Goal: Task Accomplishment & Management: Use online tool/utility

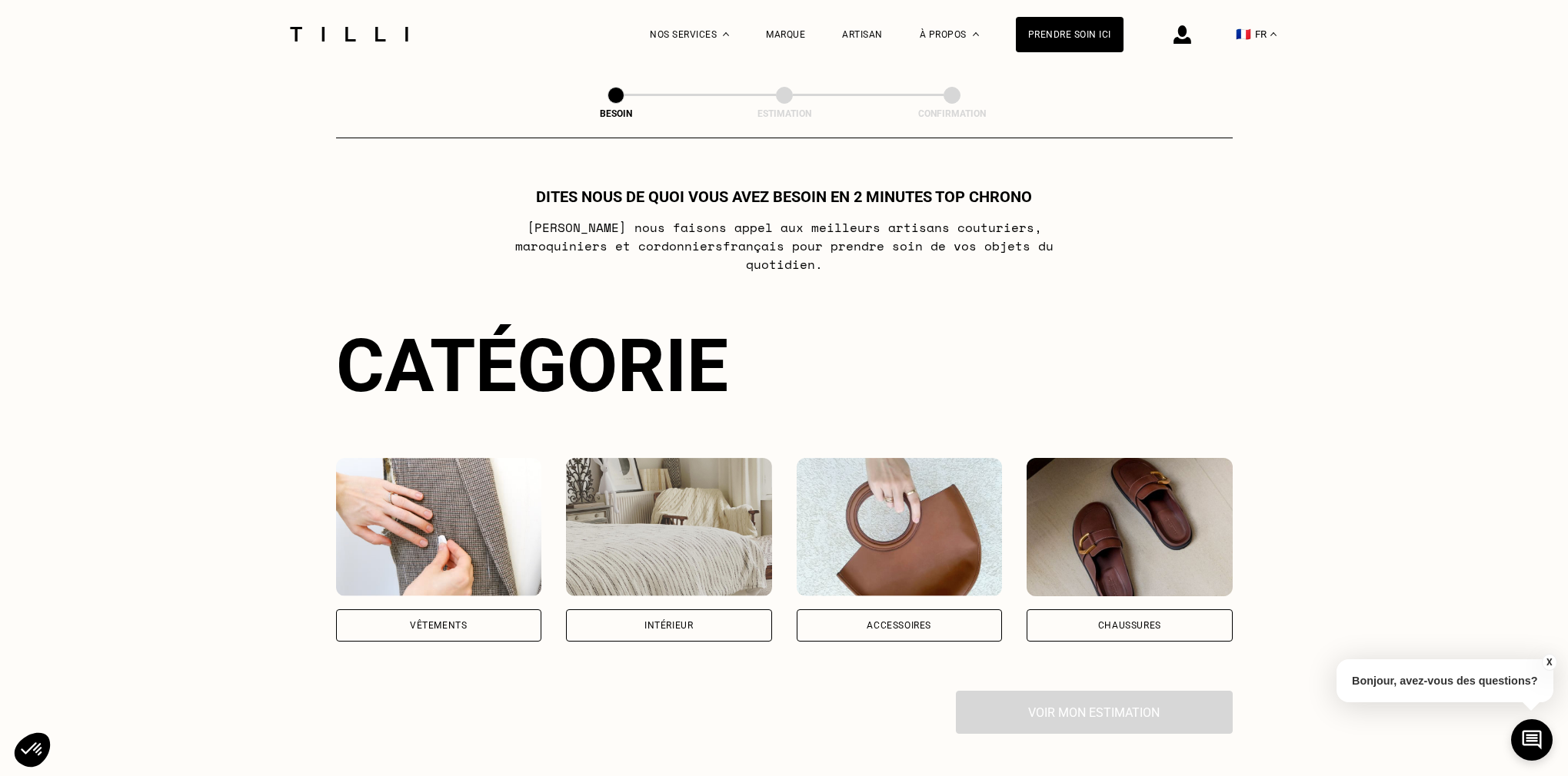
click at [683, 560] on img at bounding box center [668, 527] width 206 height 138
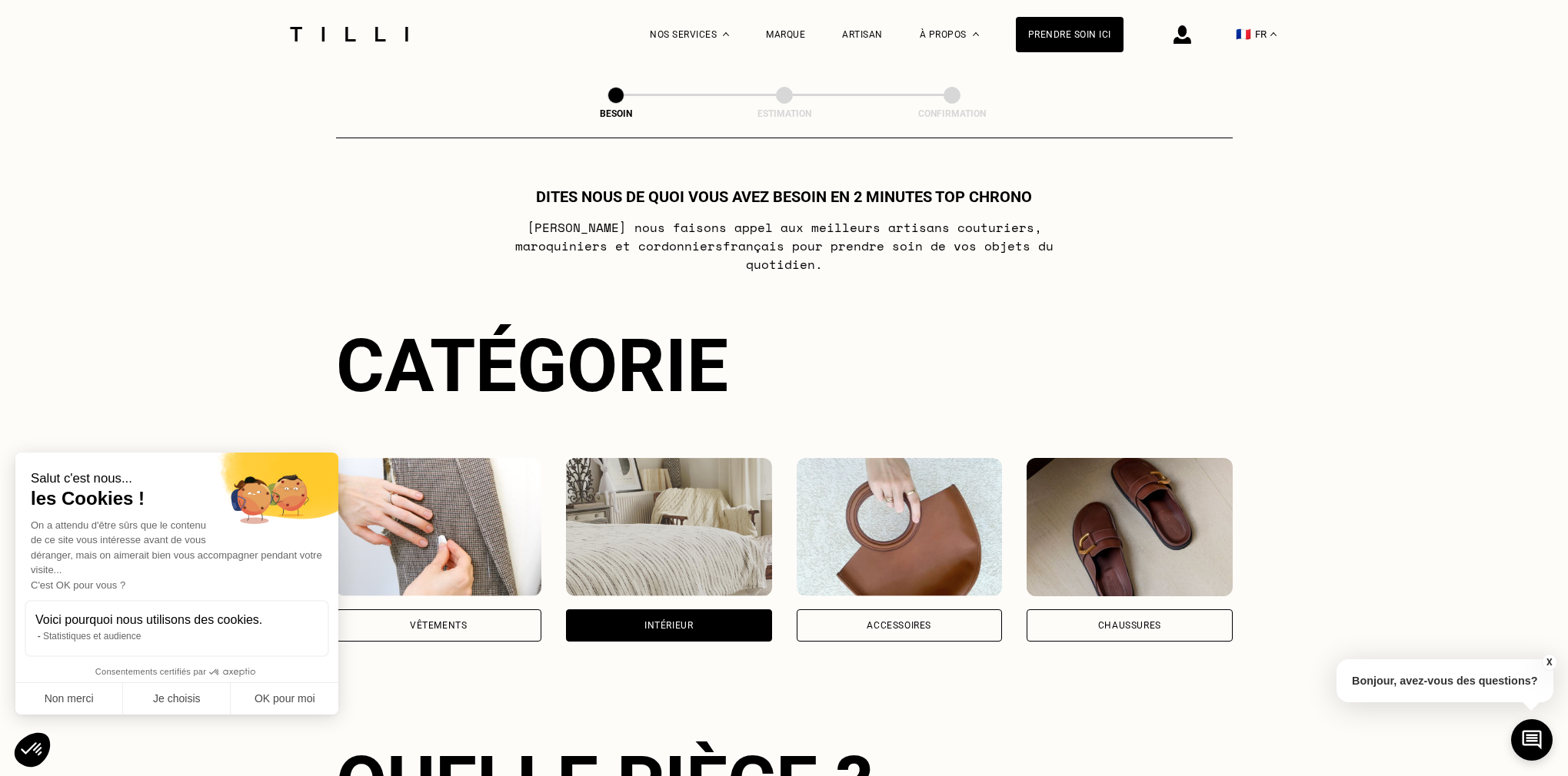
scroll to position [500, 0]
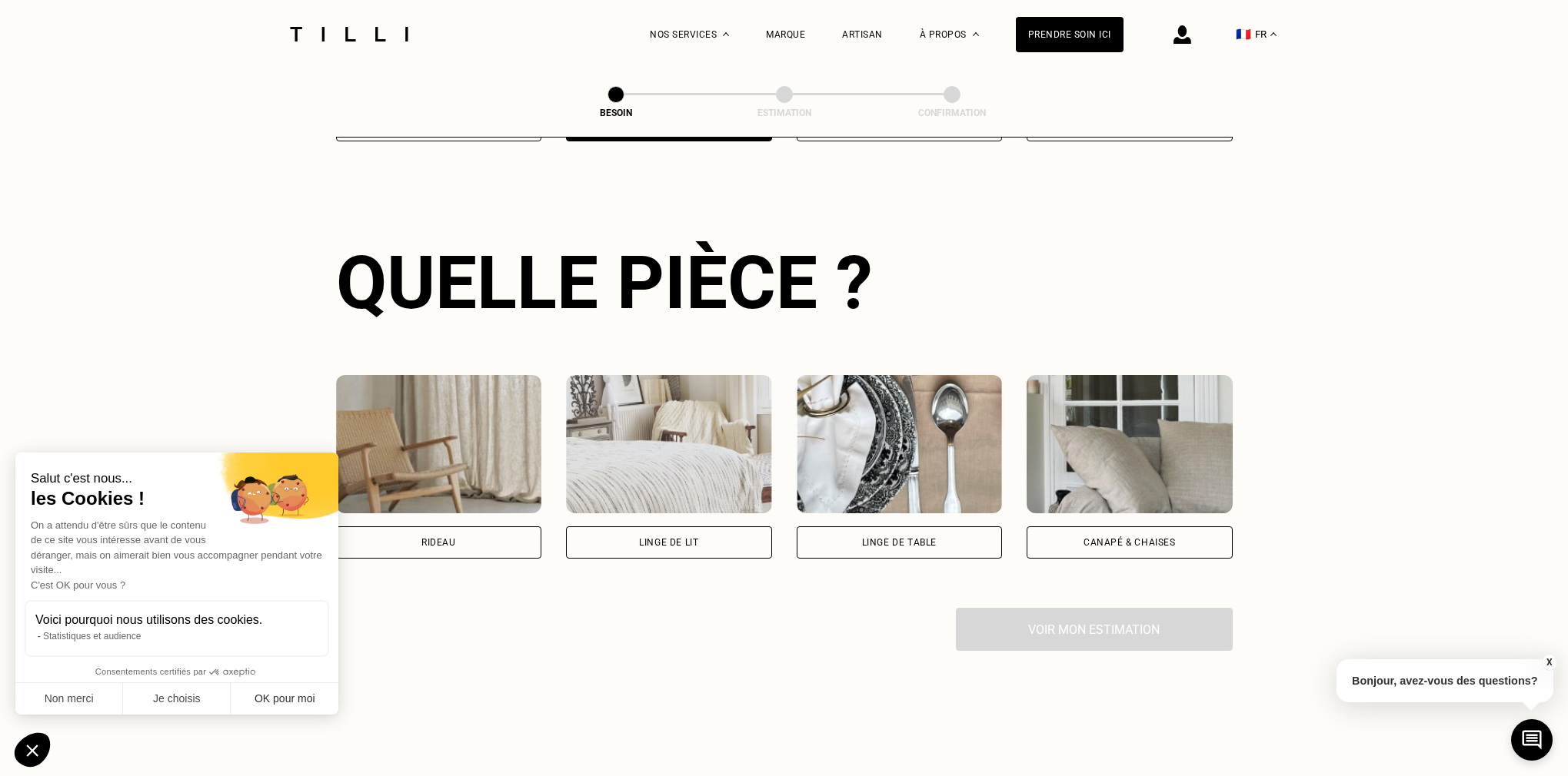
click at [319, 699] on button "OK pour moi" at bounding box center [284, 699] width 107 height 33
checkbox input "true"
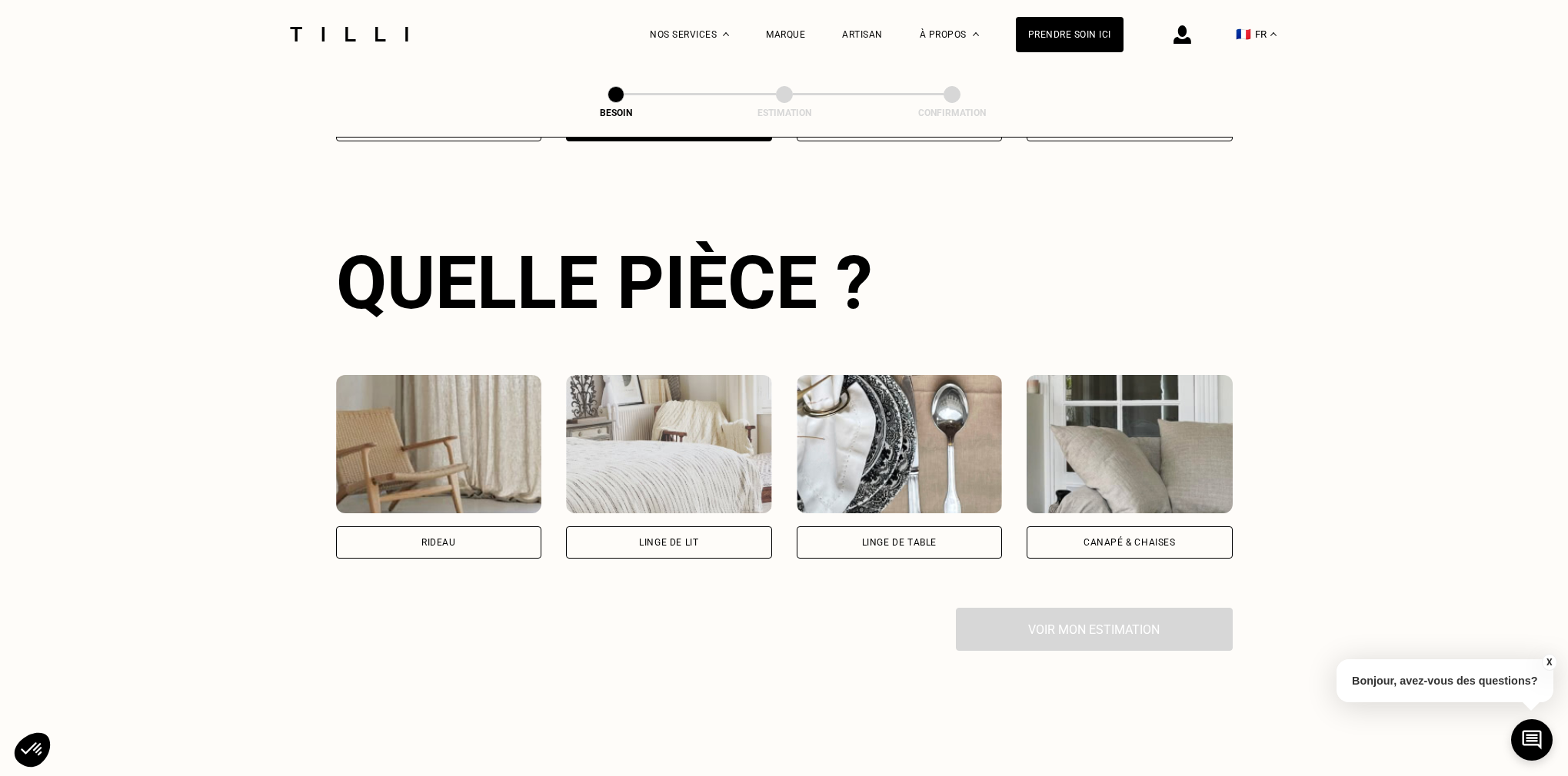
click at [445, 538] on div "Rideau" at bounding box center [439, 542] width 35 height 10
select select "FR"
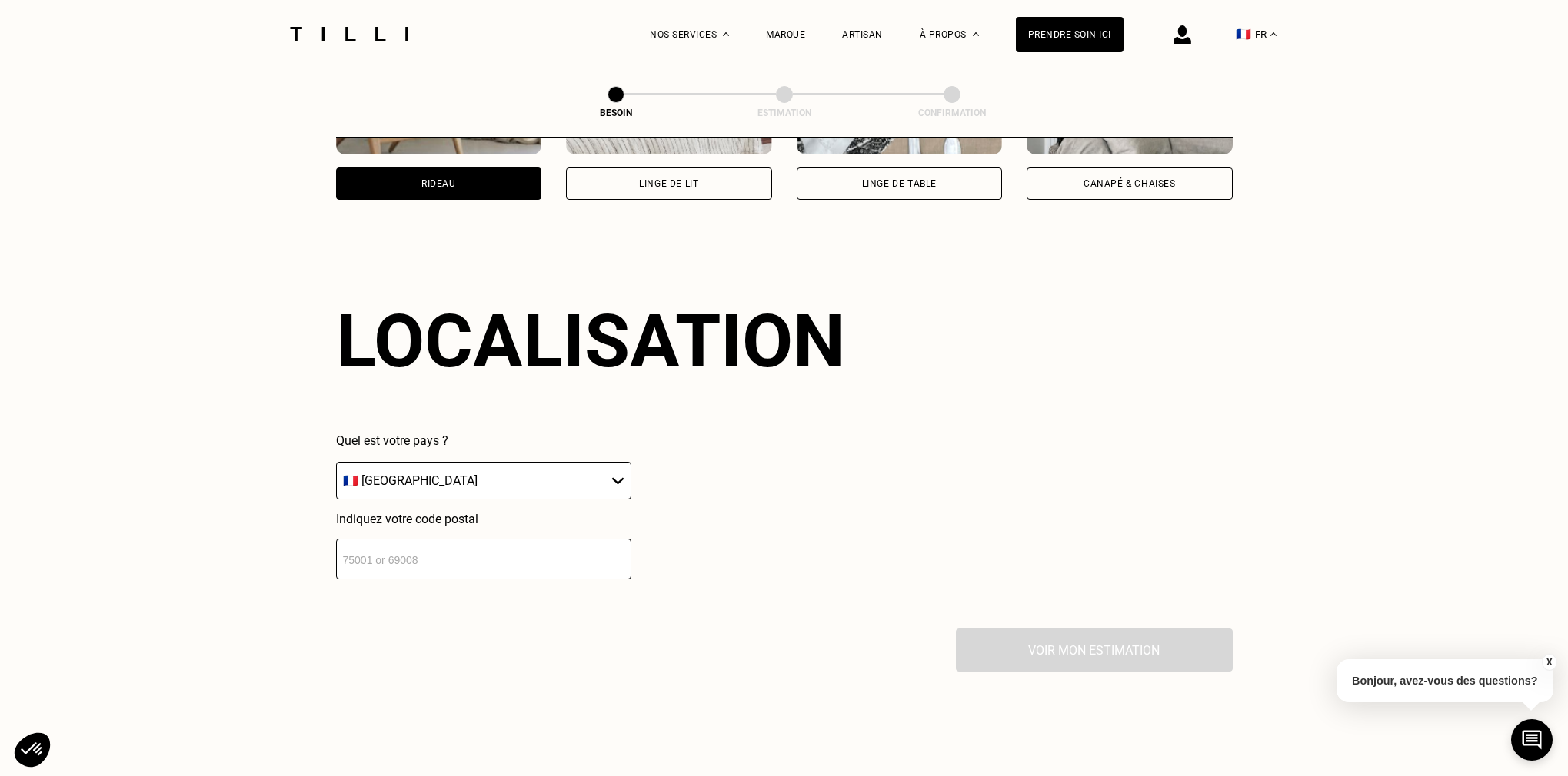
scroll to position [918, 0]
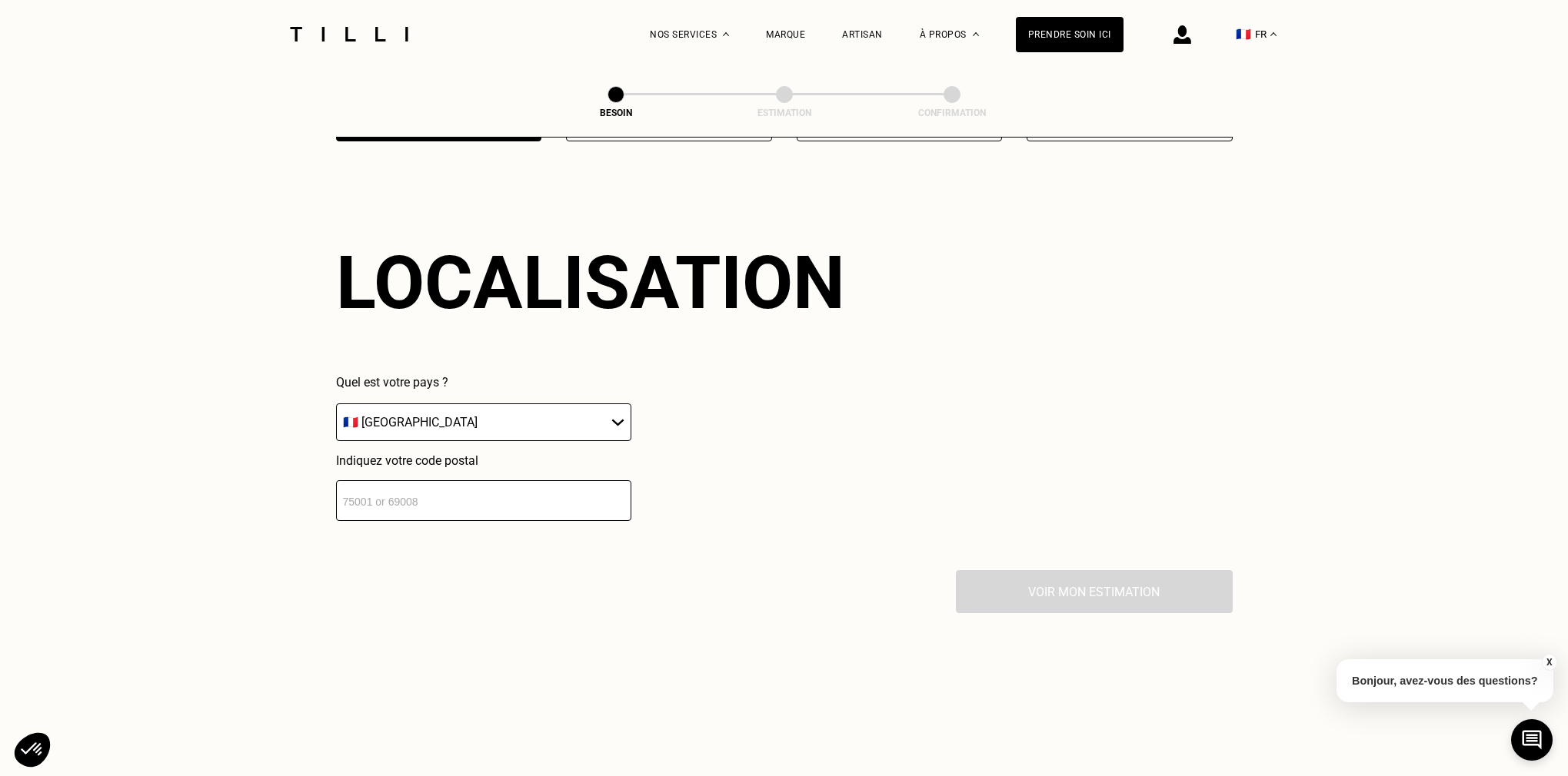
click at [501, 488] on input "number" at bounding box center [484, 500] width 296 height 41
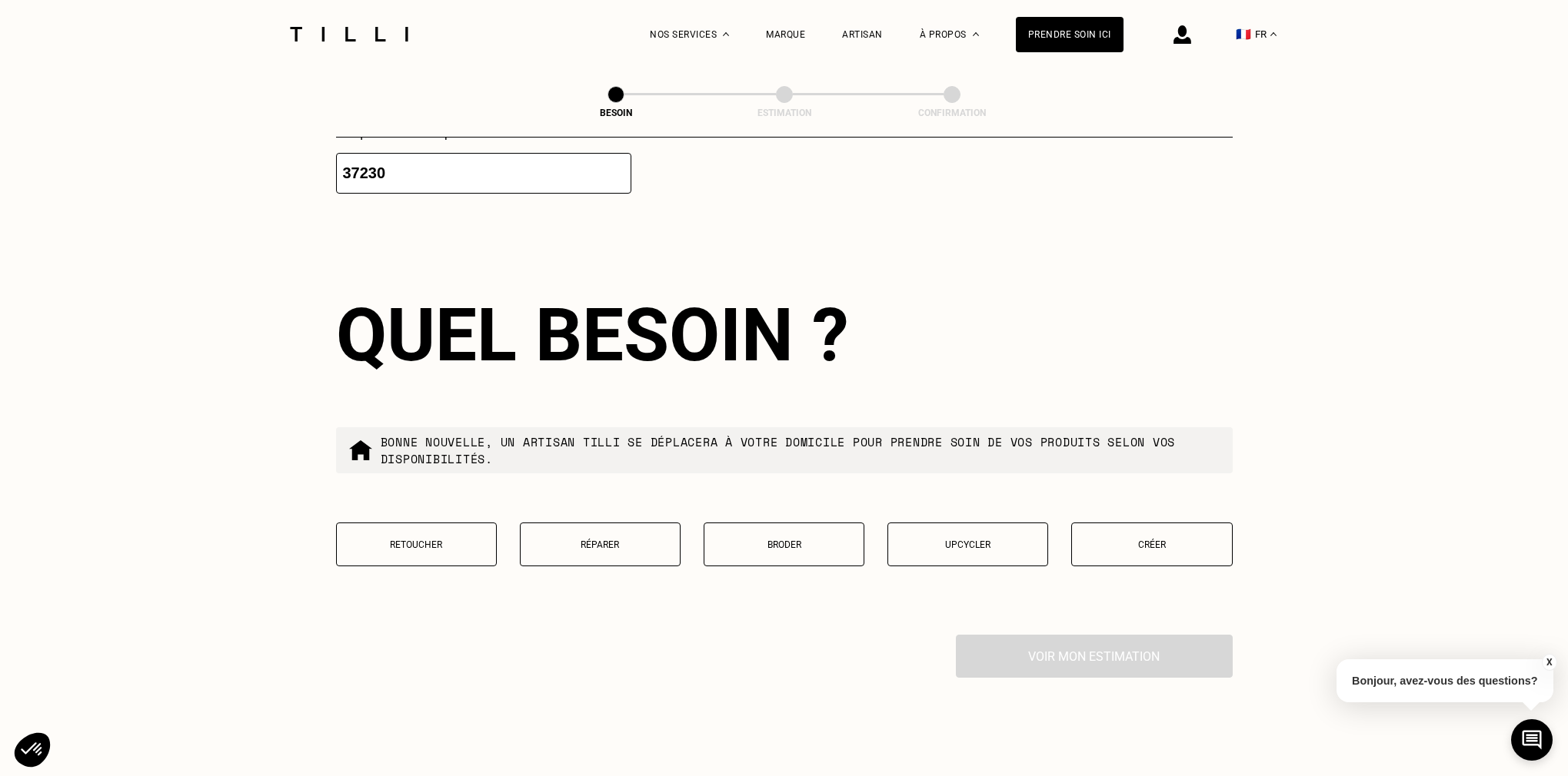
scroll to position [1303, 0]
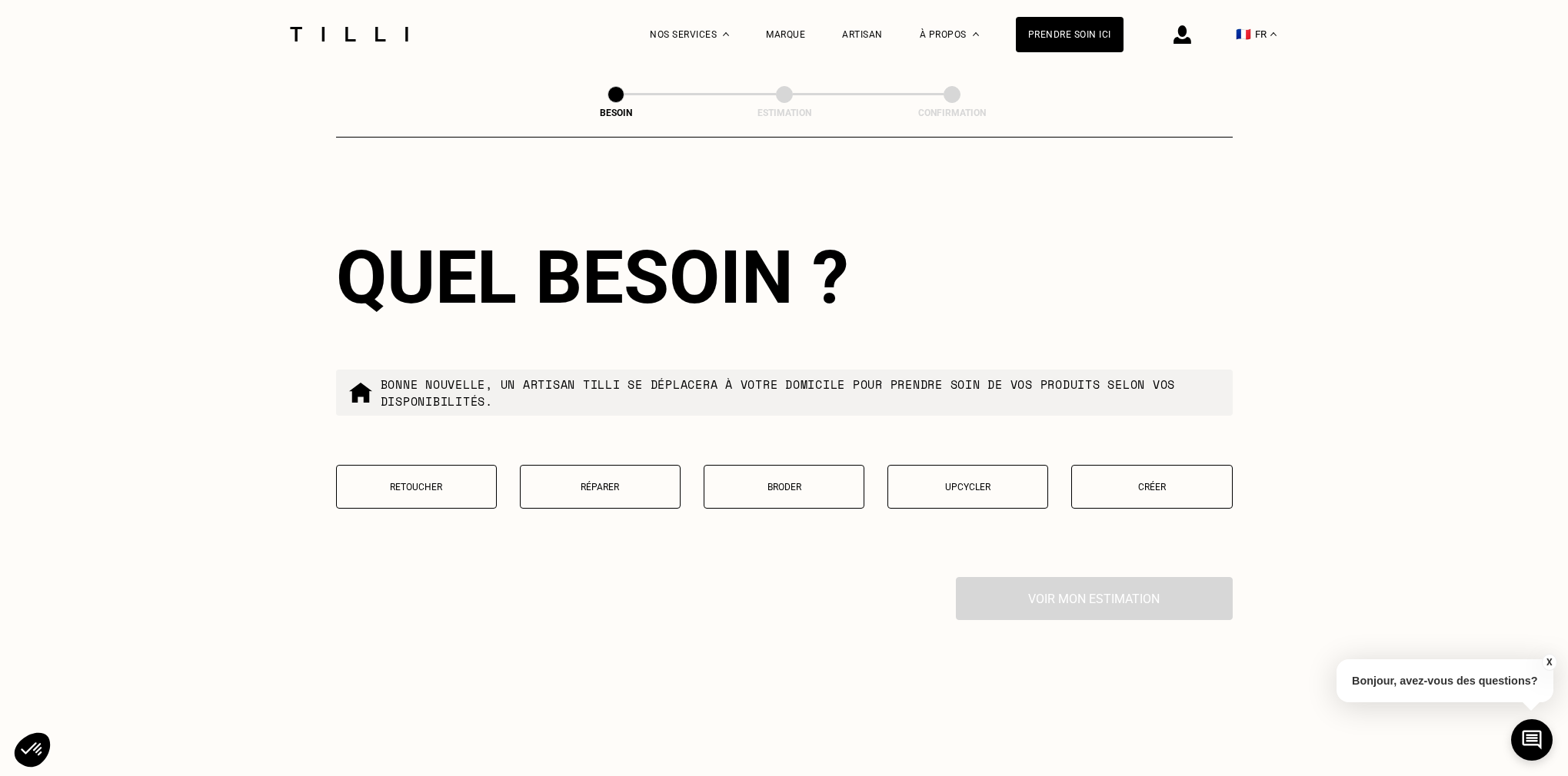
type input "37230"
click at [395, 482] on p "Retoucher" at bounding box center [416, 488] width 144 height 11
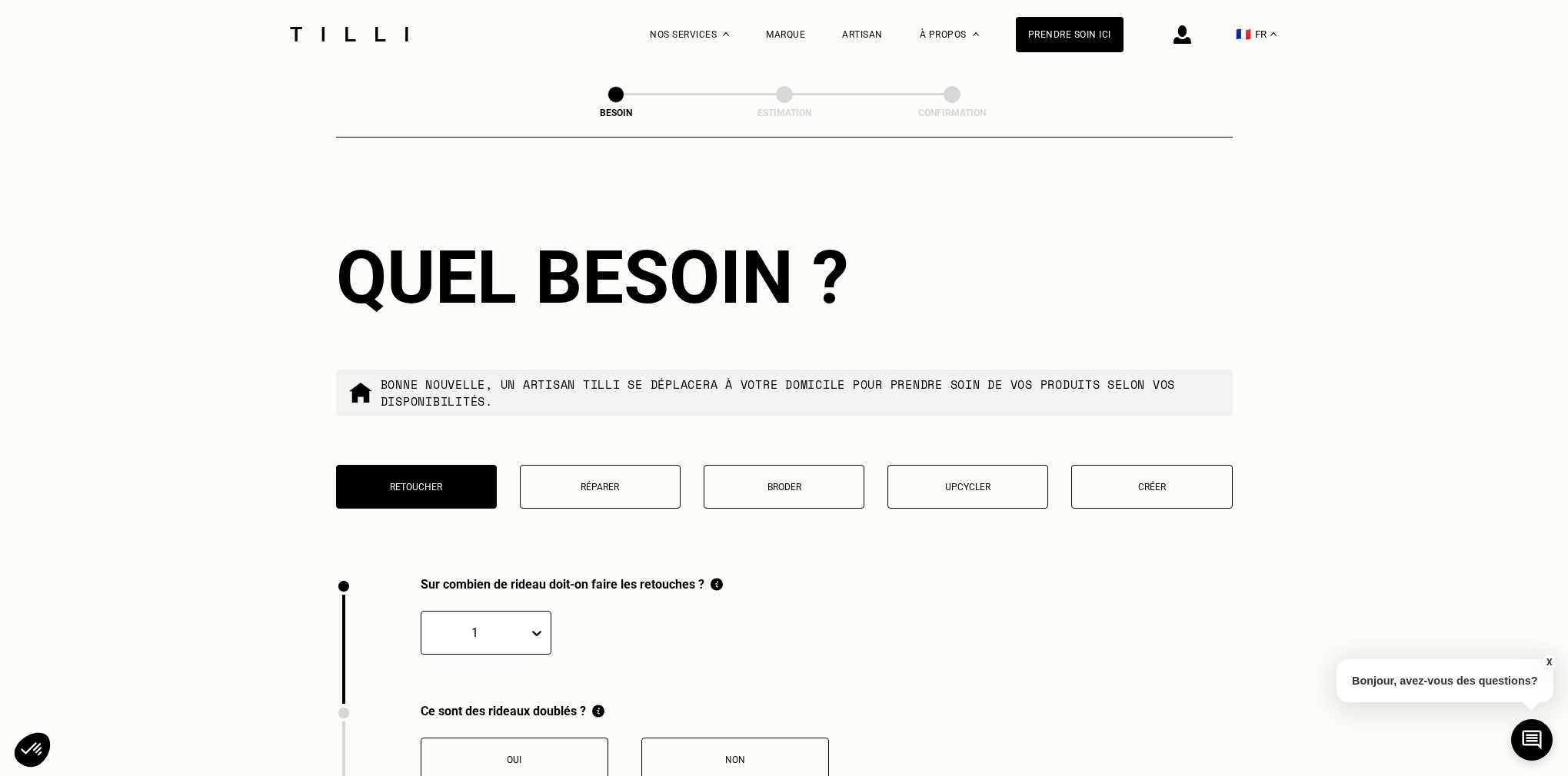
scroll to position [1695, 0]
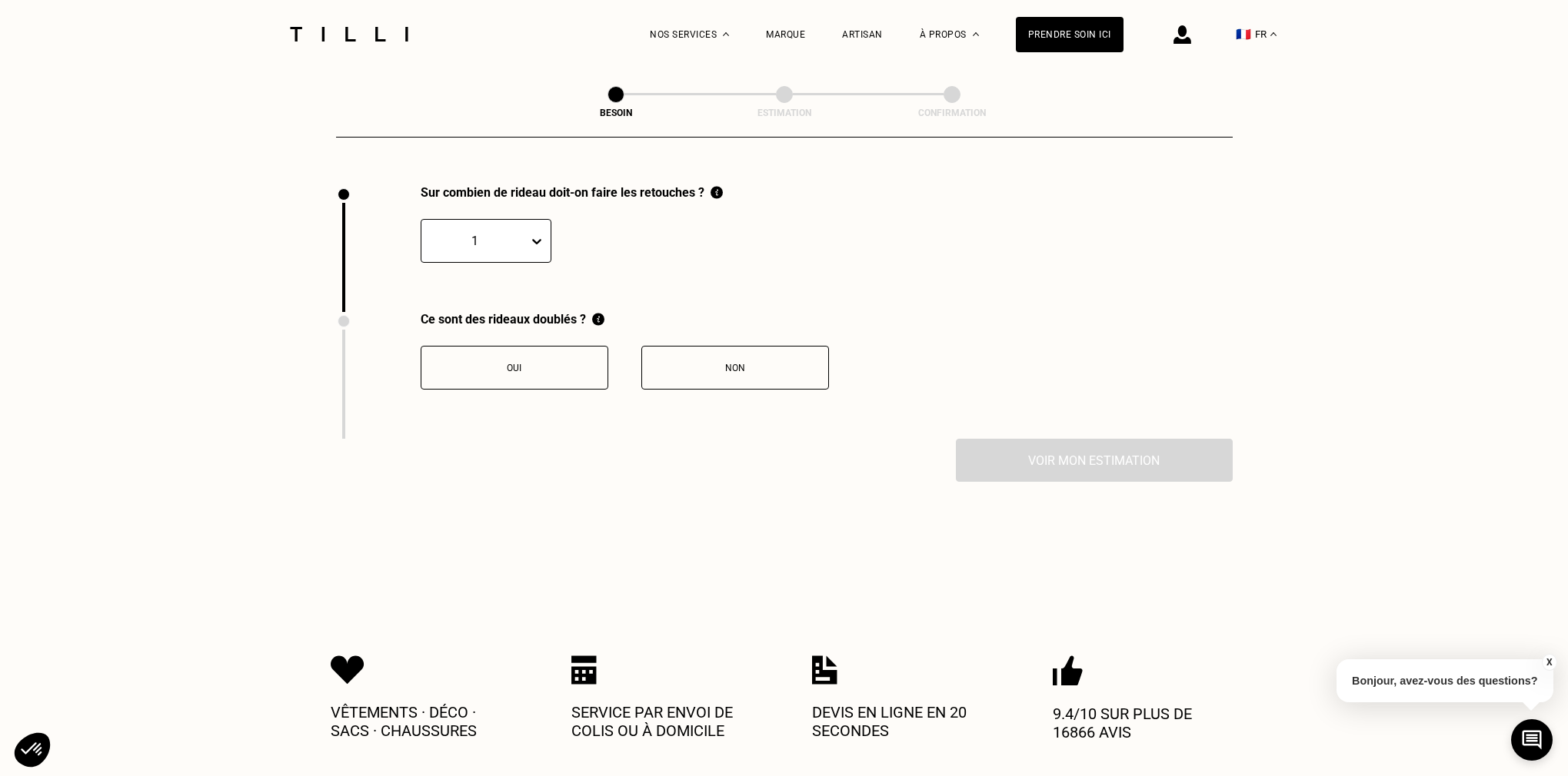
click at [530, 234] on icon at bounding box center [536, 241] width 15 height 15
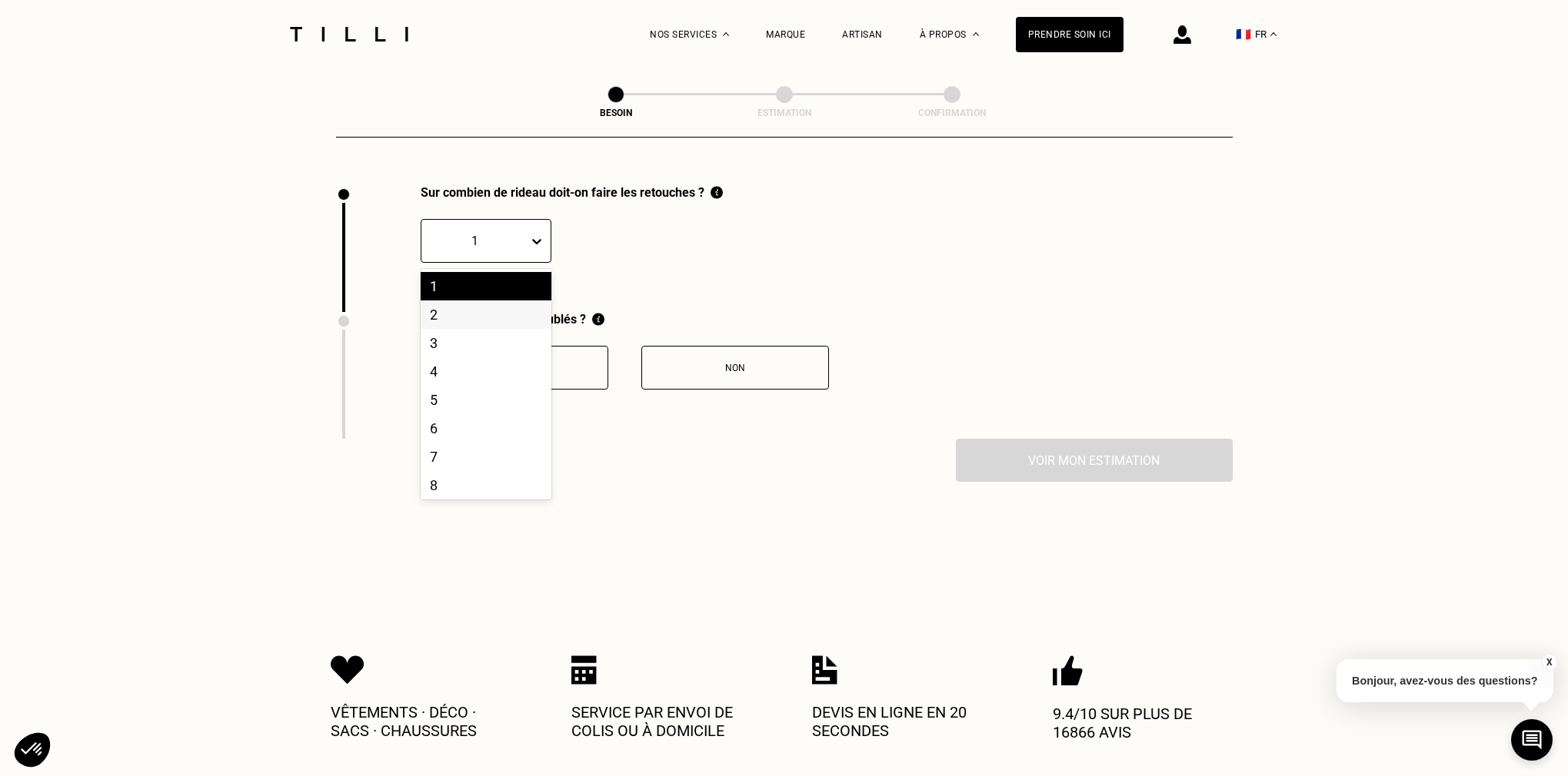
click at [460, 308] on div "2" at bounding box center [486, 315] width 131 height 29
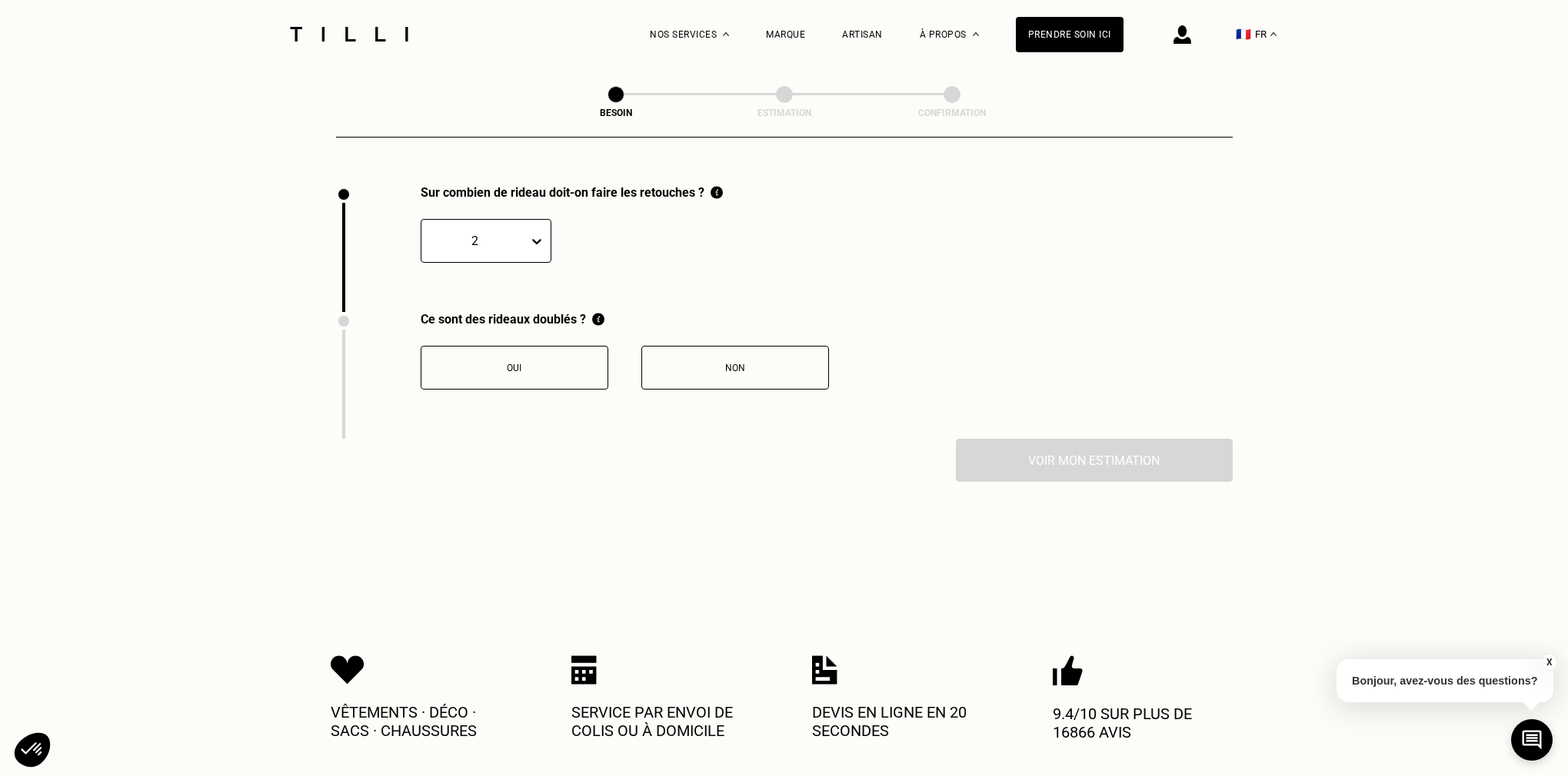
click at [522, 361] on button "Oui" at bounding box center [514, 368] width 188 height 44
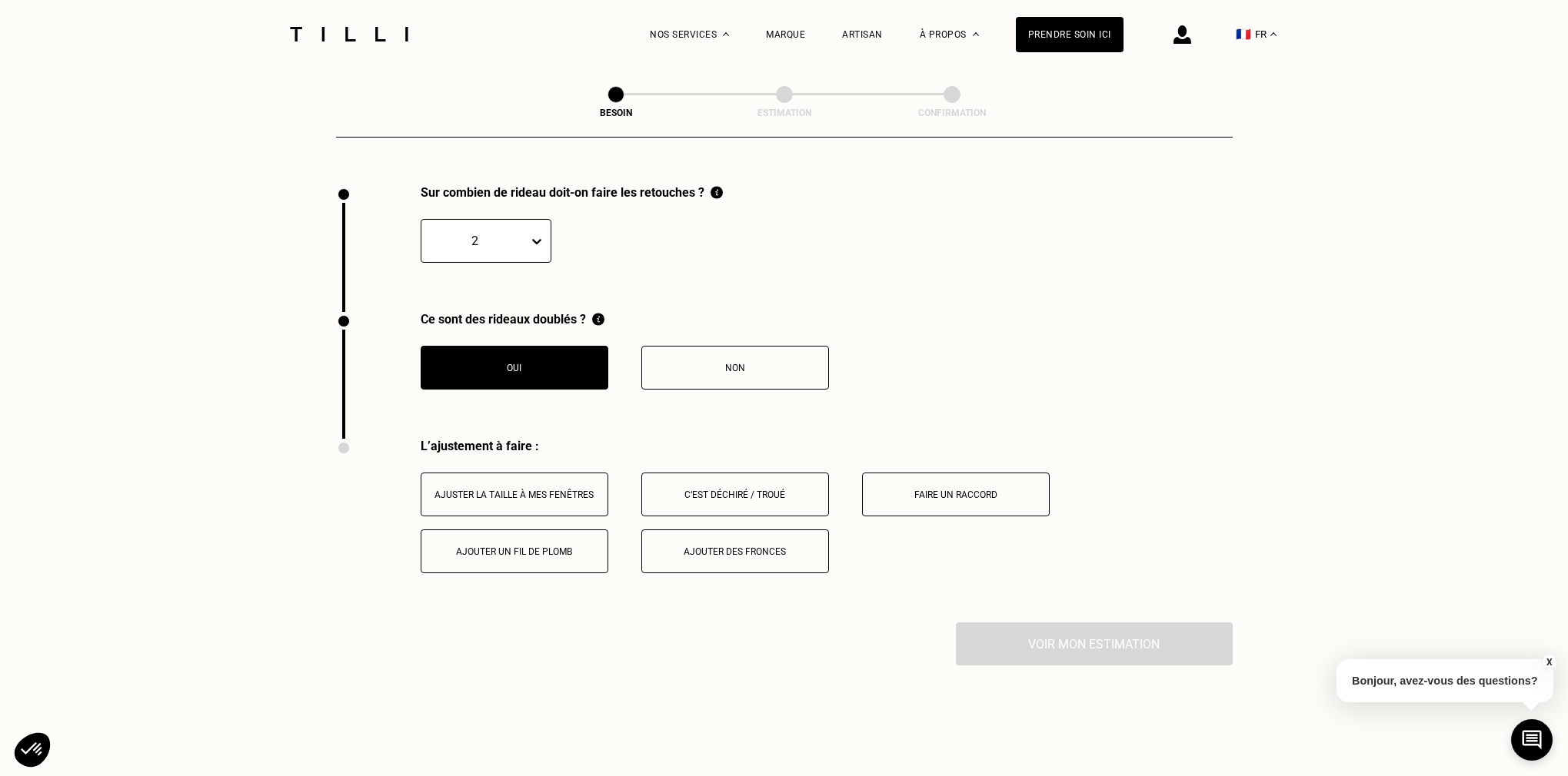
scroll to position [1948, 0]
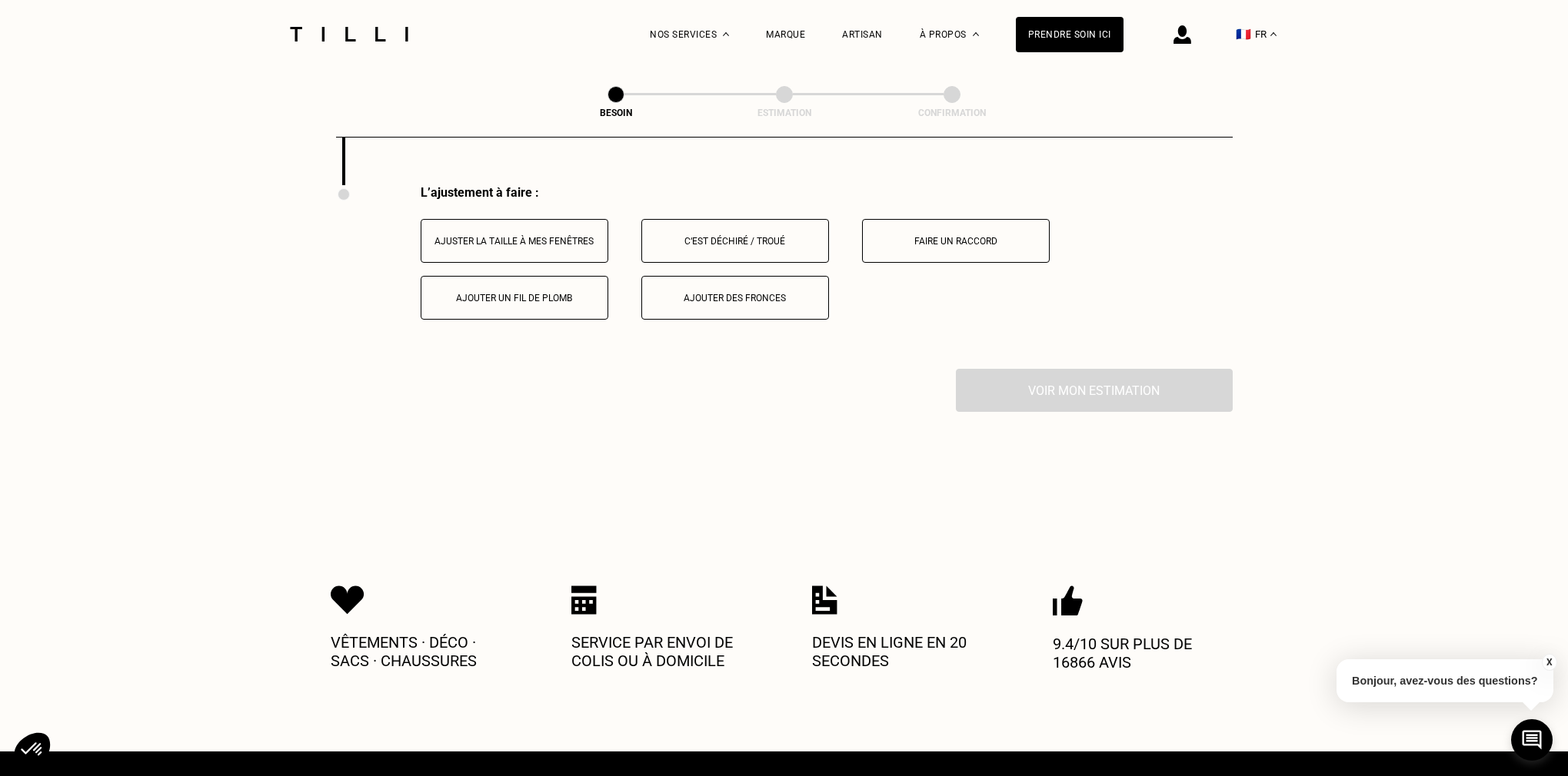
click at [543, 235] on button "Ajuster la taille à mes fenêtres" at bounding box center [514, 241] width 188 height 44
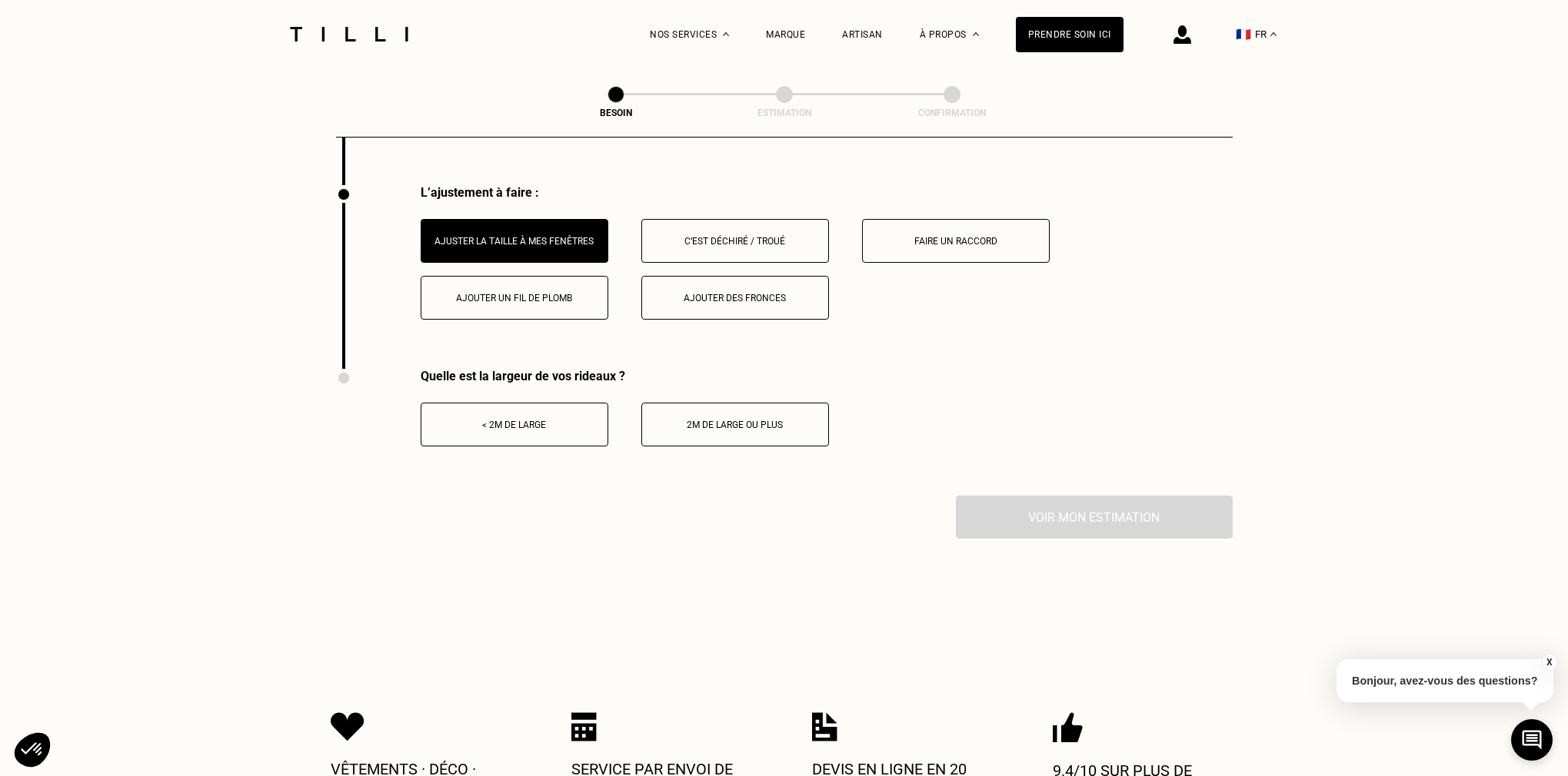
click at [541, 419] on div "< 2m de large" at bounding box center [514, 425] width 171 height 11
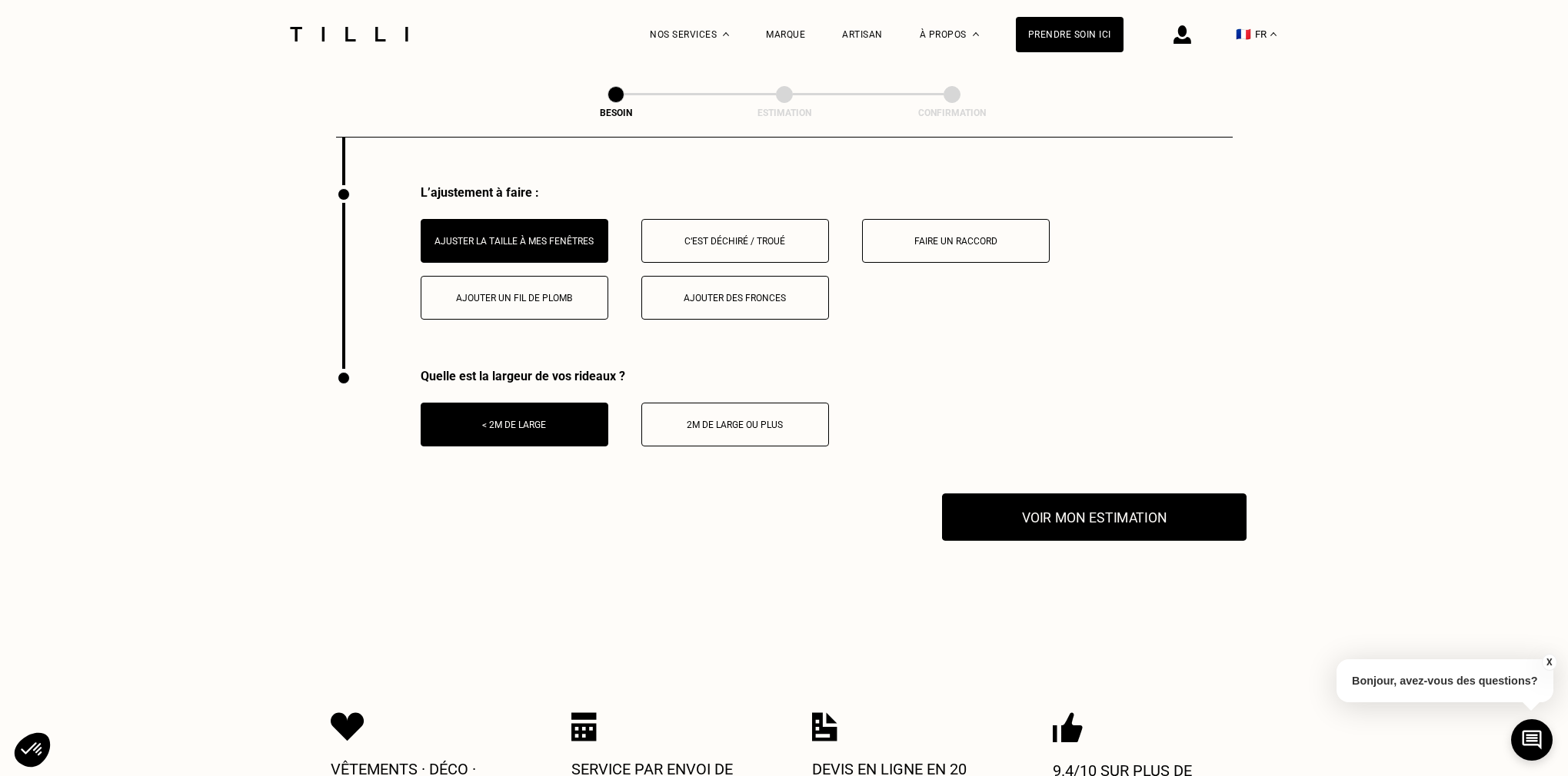
click at [1080, 506] on button "Voir mon estimation" at bounding box center [1094, 517] width 304 height 48
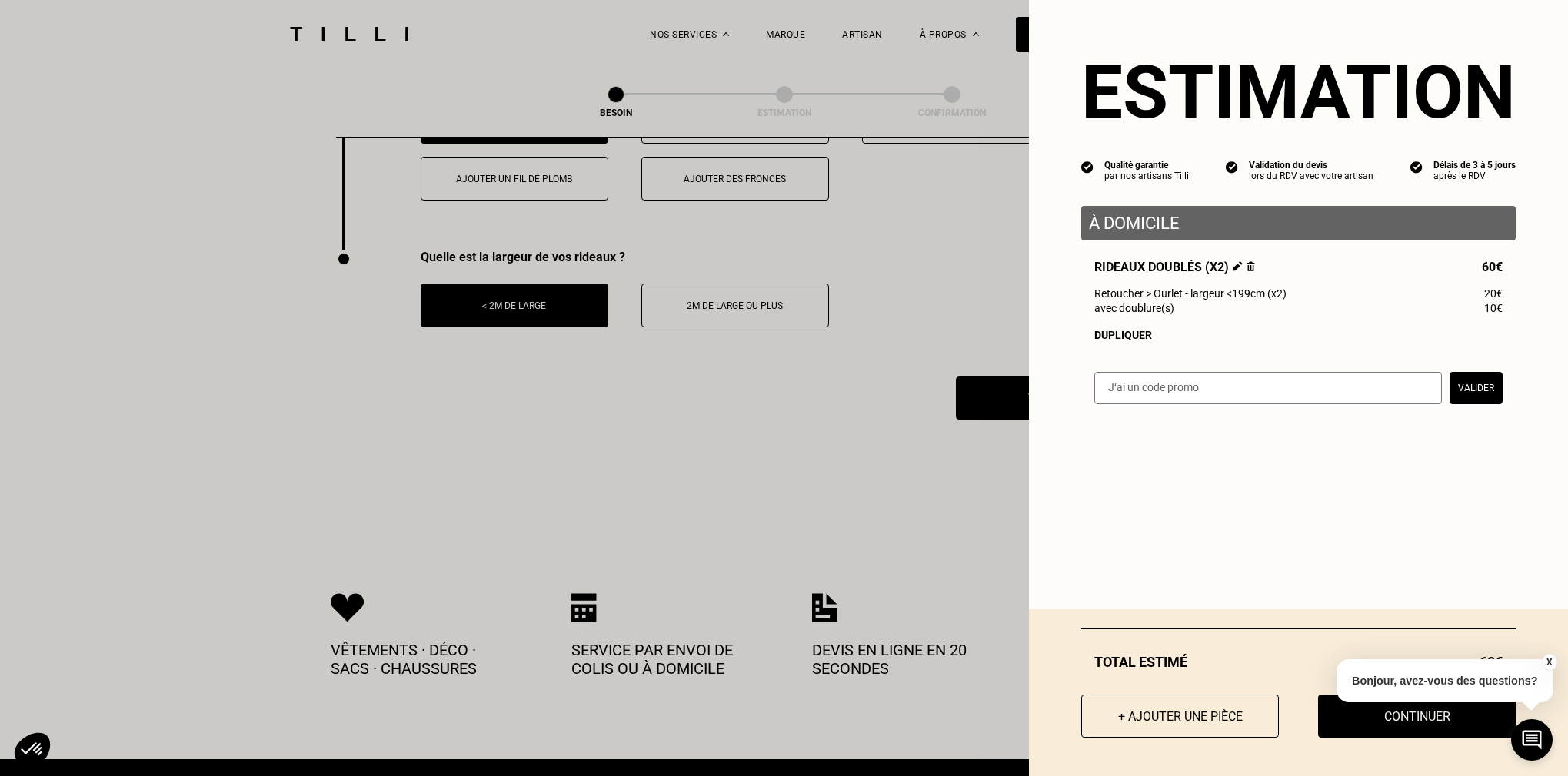
scroll to position [2064, 0]
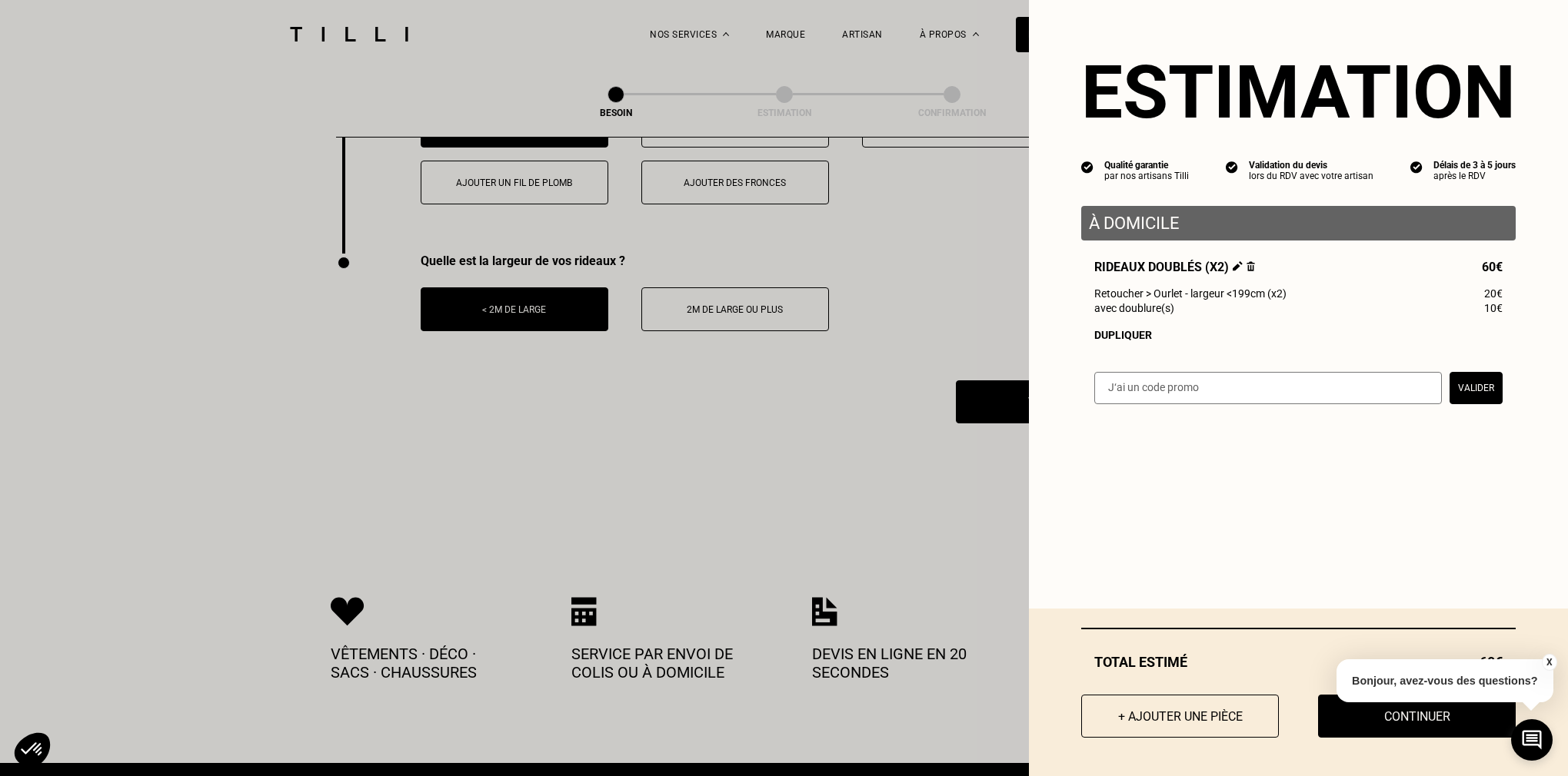
click at [1550, 661] on button "X" at bounding box center [1549, 662] width 15 height 17
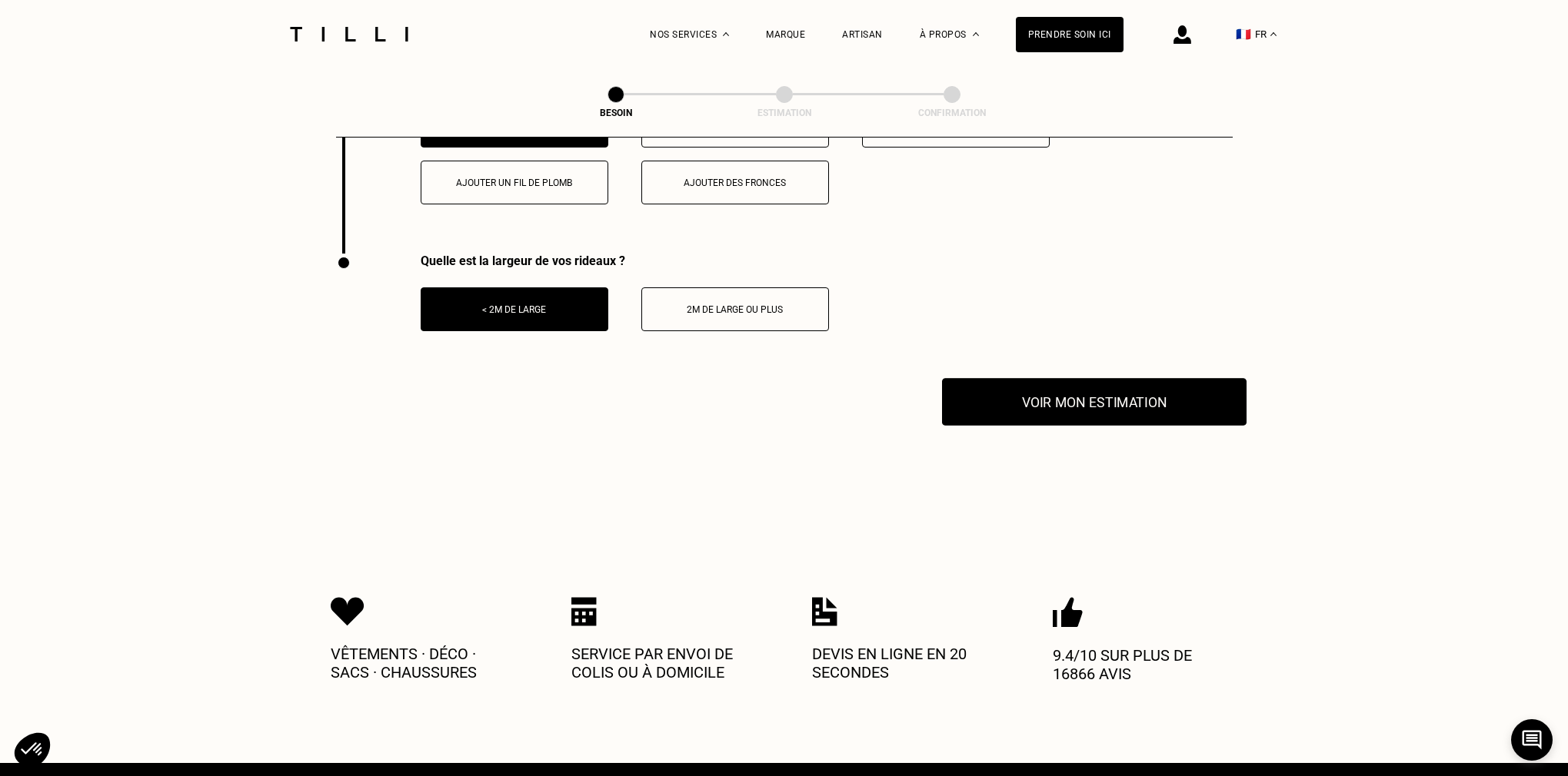
click at [1120, 391] on button "Voir mon estimation" at bounding box center [1094, 402] width 304 height 48
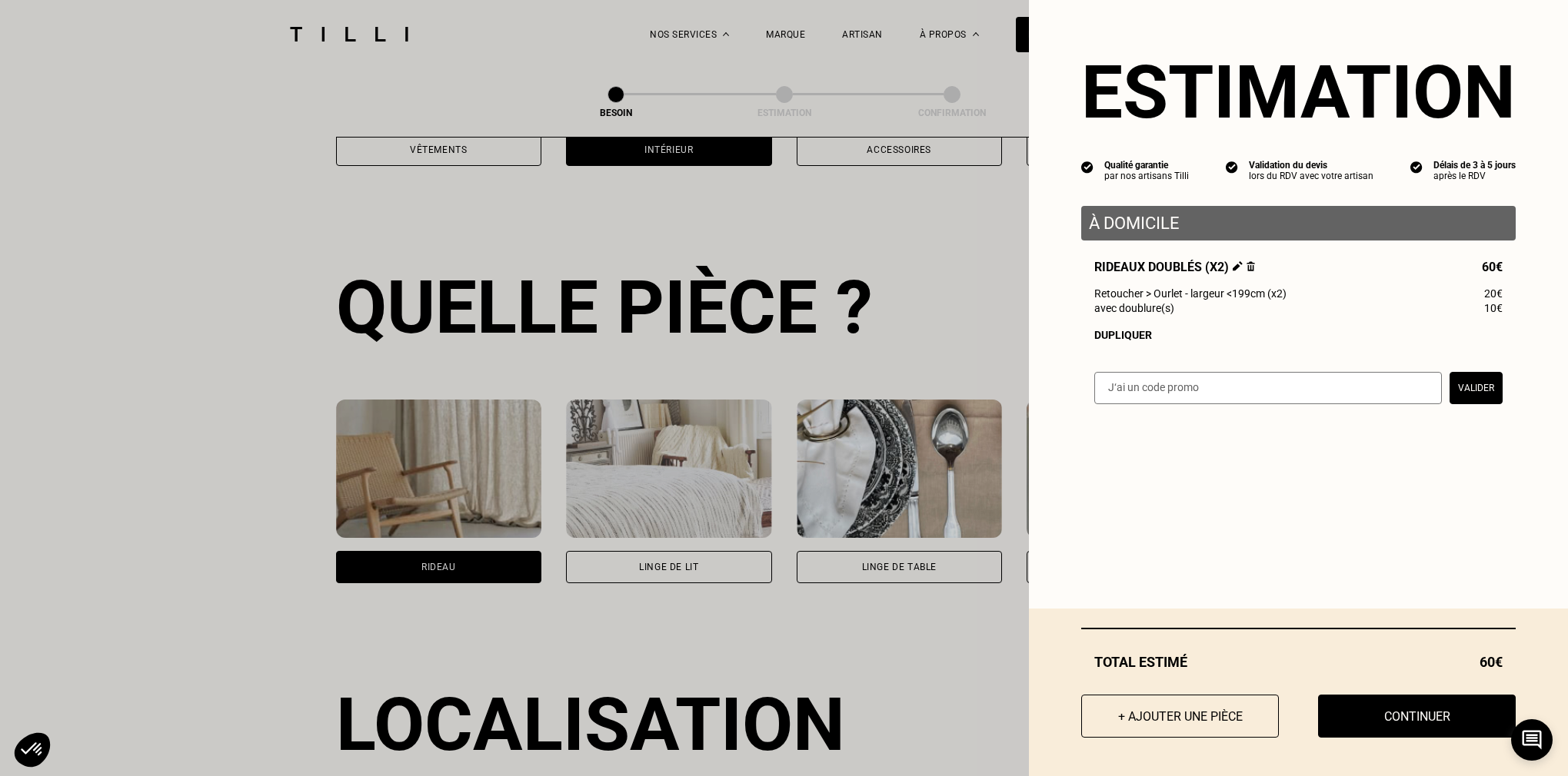
scroll to position [434, 0]
